Goal: Transaction & Acquisition: Purchase product/service

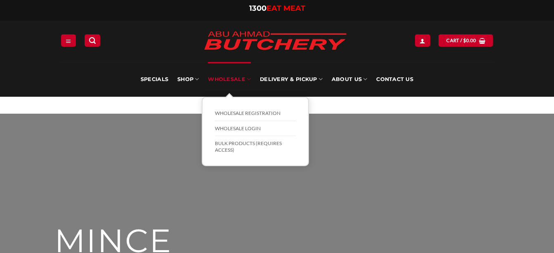
click at [242, 66] on link "Wholesale" at bounding box center [229, 79] width 43 height 35
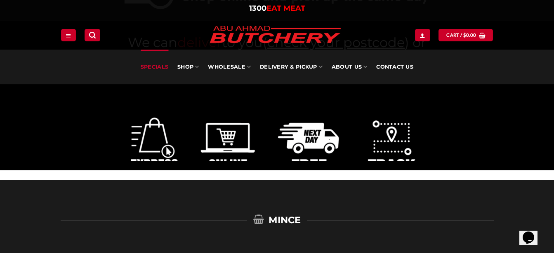
click at [158, 66] on link "Specials" at bounding box center [155, 67] width 28 height 35
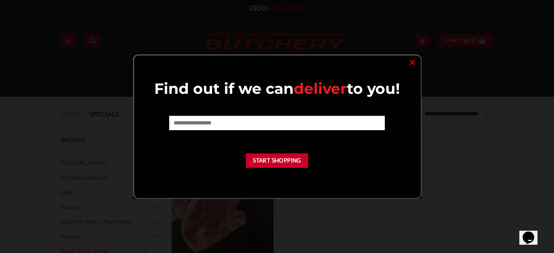
click at [158, 66] on div "Find out if we can deliver to you! Start Shopping ×" at bounding box center [277, 126] width 289 height 144
click at [410, 60] on link "×" at bounding box center [413, 61] width 12 height 11
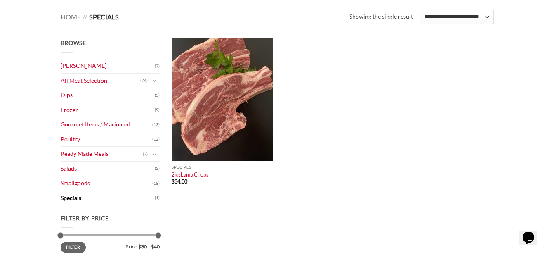
scroll to position [98, 0]
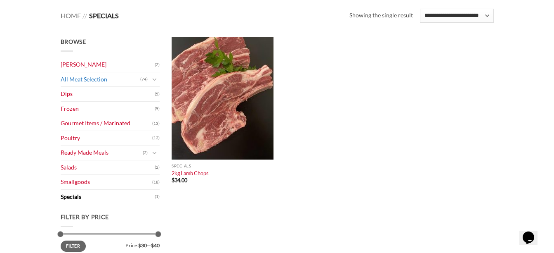
click at [101, 81] on link "All Meat Selection" at bounding box center [101, 79] width 80 height 14
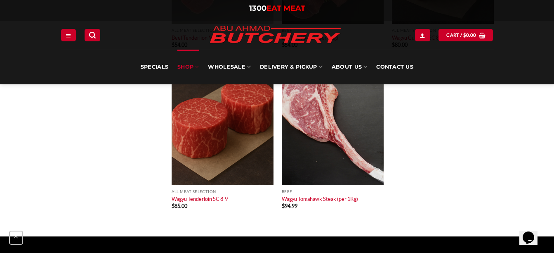
scroll to position [3980, 0]
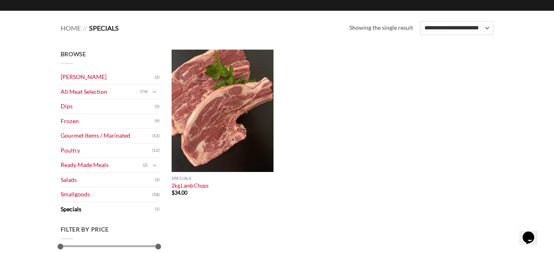
scroll to position [87, 0]
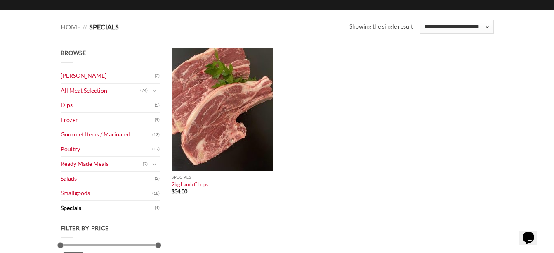
drag, startPoint x: 544, startPoint y: 97, endPoint x: 560, endPoint y: 90, distance: 17.2
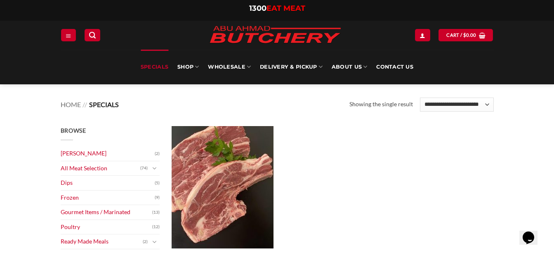
scroll to position [5, 0]
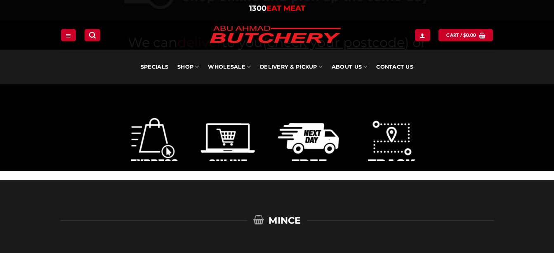
scroll to position [1778, 0]
